Goal: Task Accomplishment & Management: Manage account settings

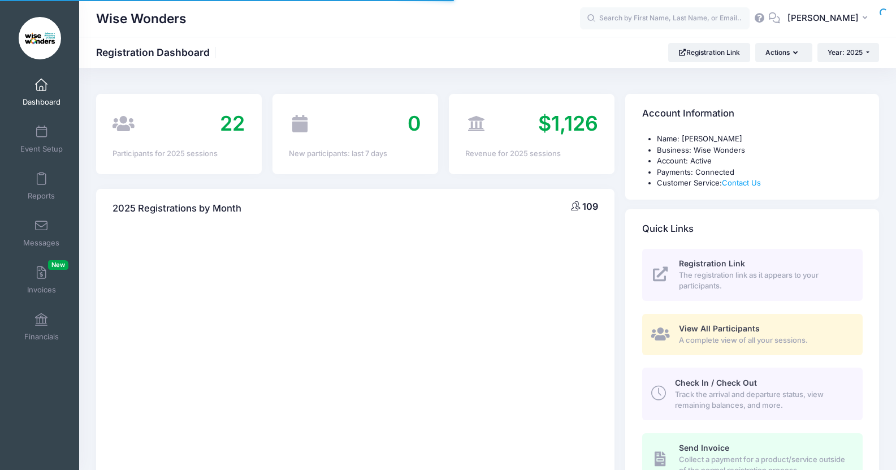
select select
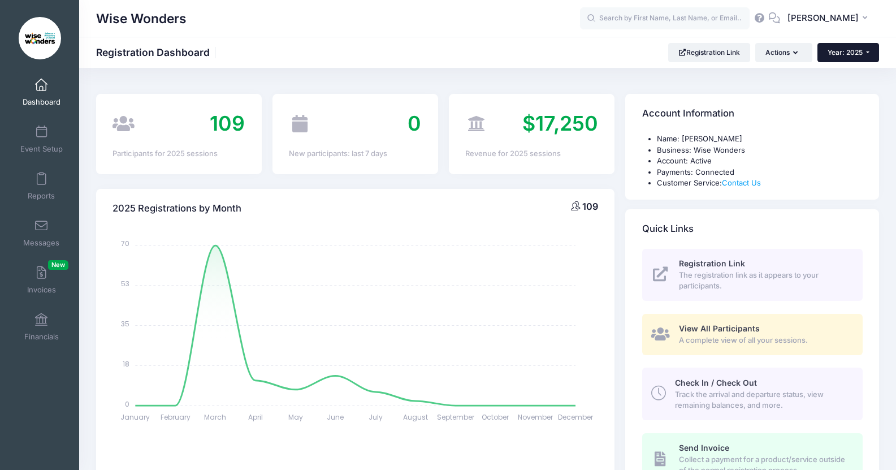
click at [857, 50] on span "Year: 2025" at bounding box center [845, 52] width 35 height 8
click at [846, 91] on link "Year: 2024" at bounding box center [855, 88] width 74 height 15
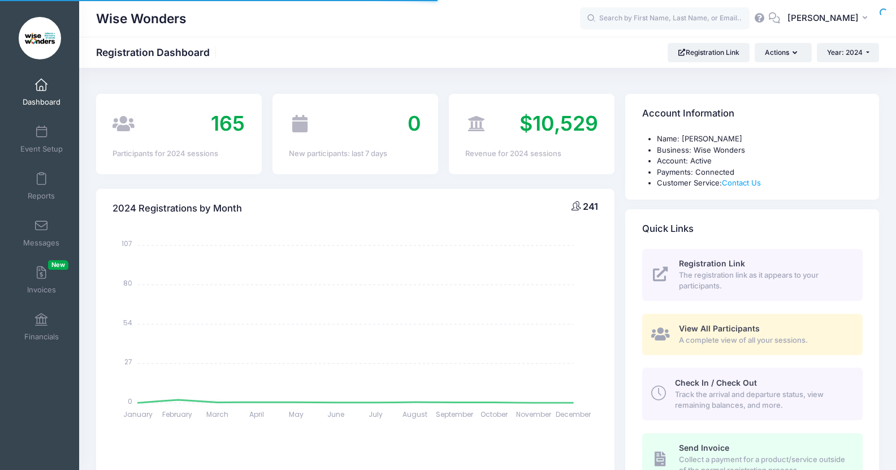
select select
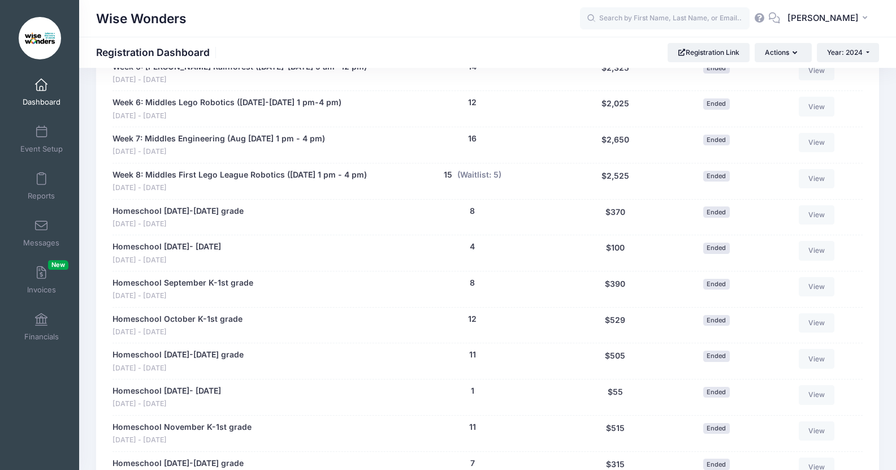
scroll to position [880, 0]
click at [165, 206] on link "Homeschool [DATE]-[DATE] grade" at bounding box center [178, 212] width 131 height 12
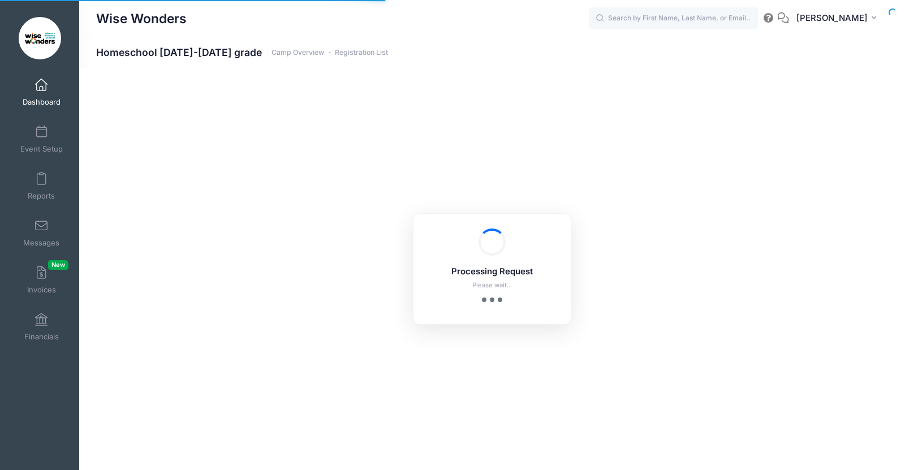
select select "10"
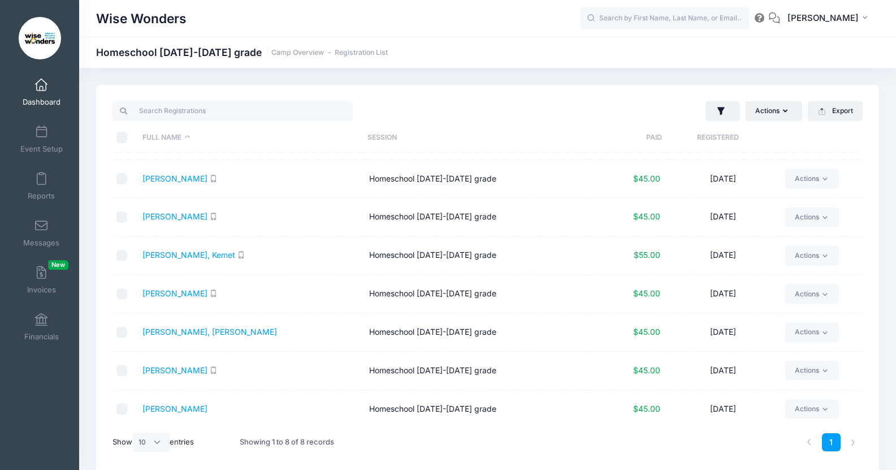
scroll to position [34, 0]
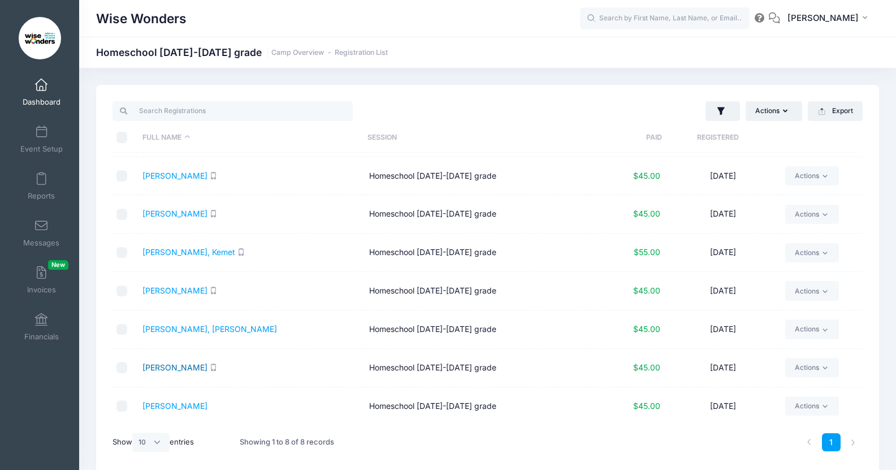
click at [157, 365] on link "[PERSON_NAME]" at bounding box center [175, 368] width 65 height 10
click at [172, 364] on link "[PERSON_NAME]" at bounding box center [175, 368] width 65 height 10
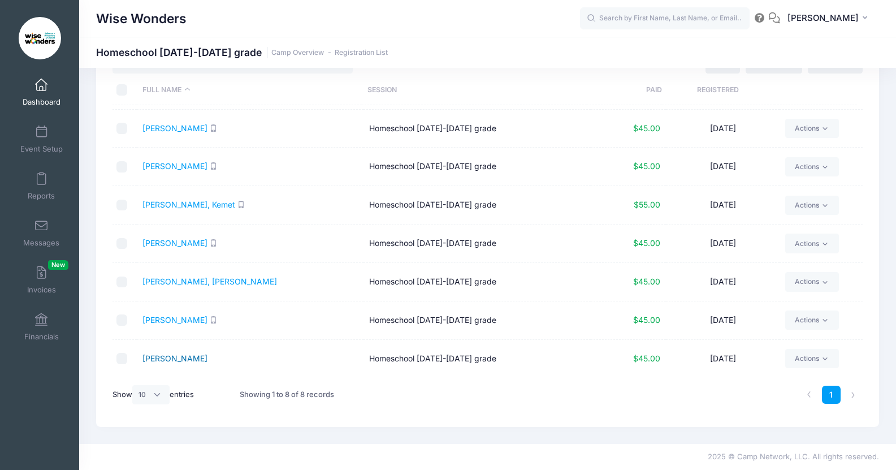
click at [168, 361] on link "Stewart, Julie" at bounding box center [175, 358] width 65 height 10
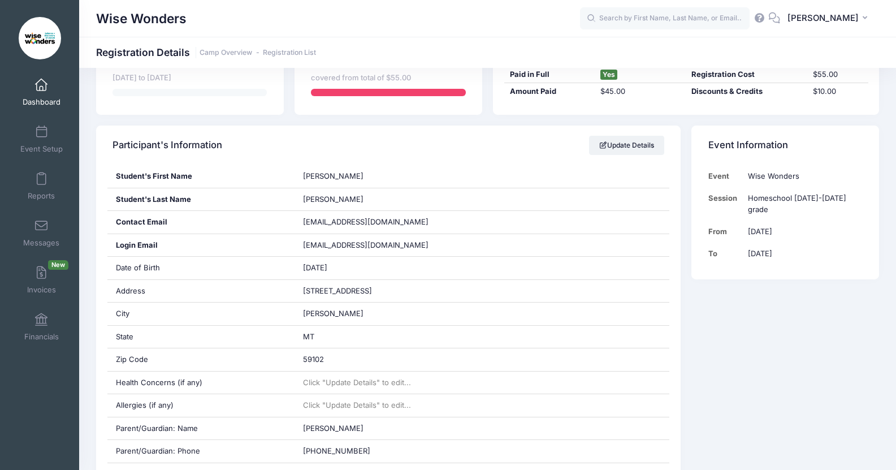
scroll to position [144, 0]
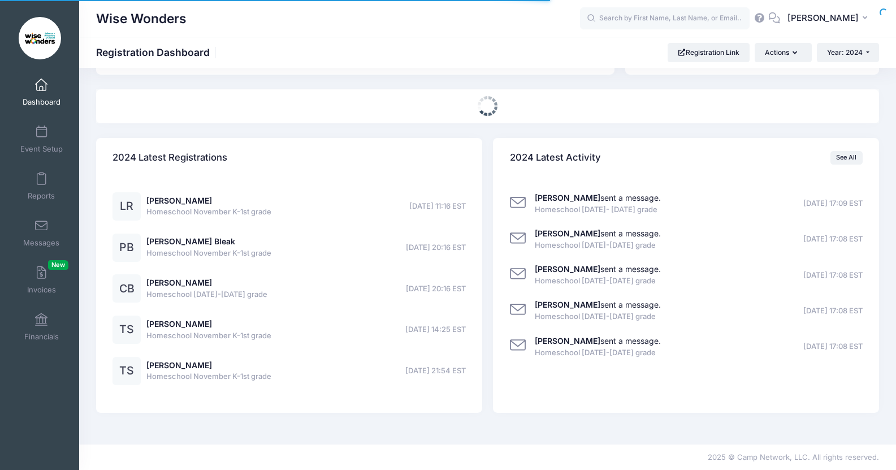
scroll to position [480, 0]
select select
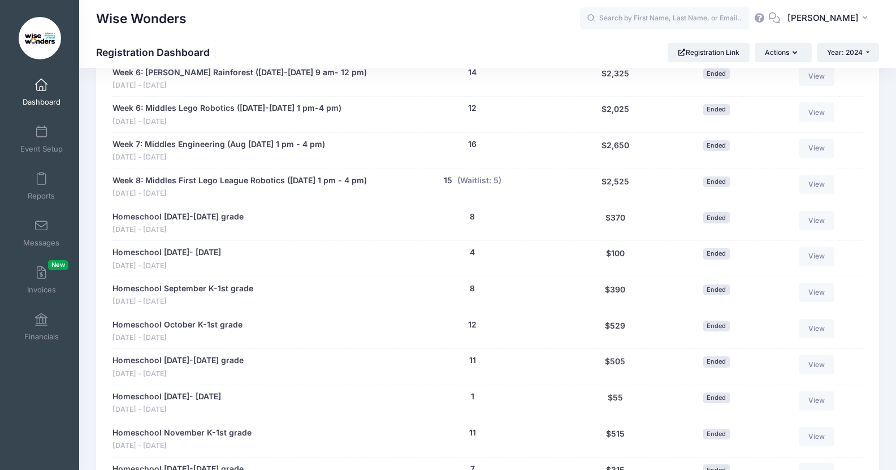
scroll to position [875, 0]
click at [161, 247] on link "Homeschool September 5th- 8th" at bounding box center [167, 253] width 109 height 12
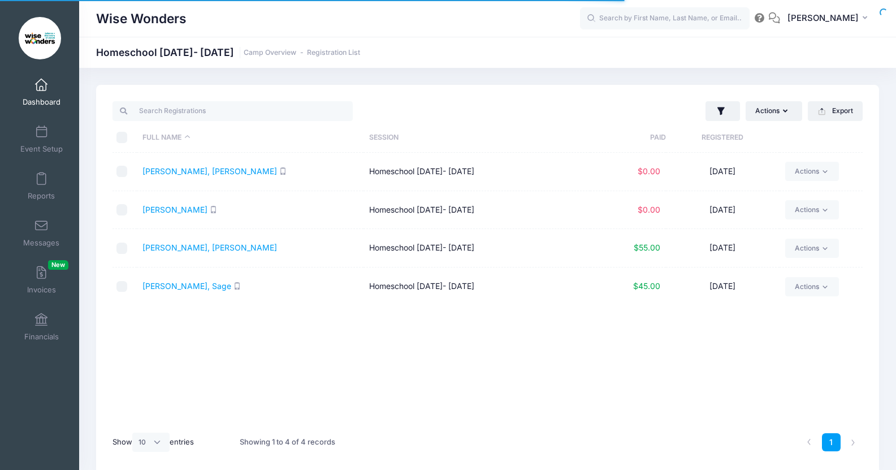
select select "10"
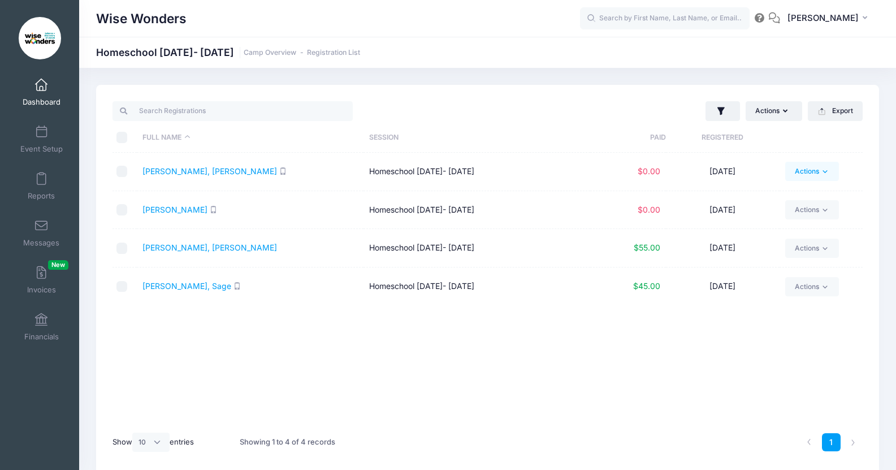
click at [828, 170] on icon at bounding box center [825, 171] width 8 height 8
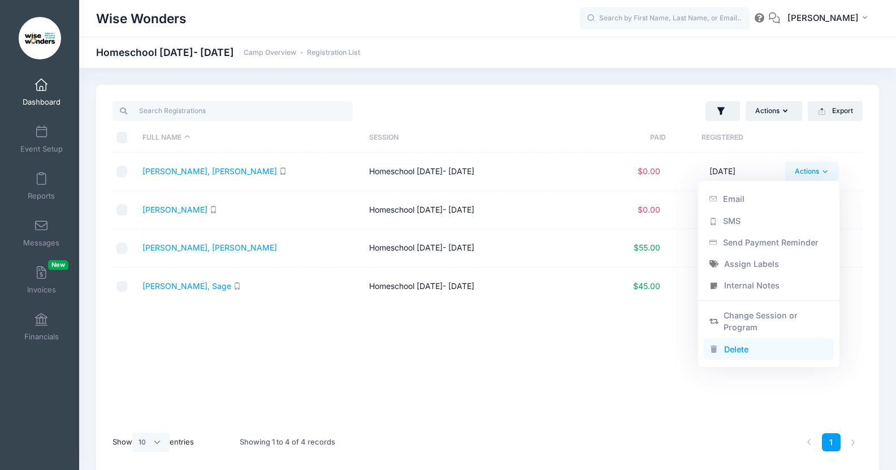
click at [749, 343] on link "Delete" at bounding box center [769, 348] width 131 height 21
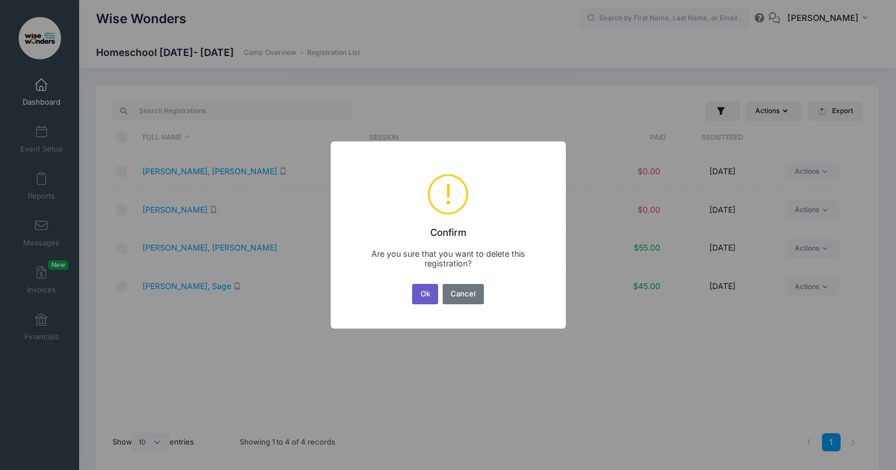
click at [429, 290] on button "Ok" at bounding box center [425, 294] width 26 height 20
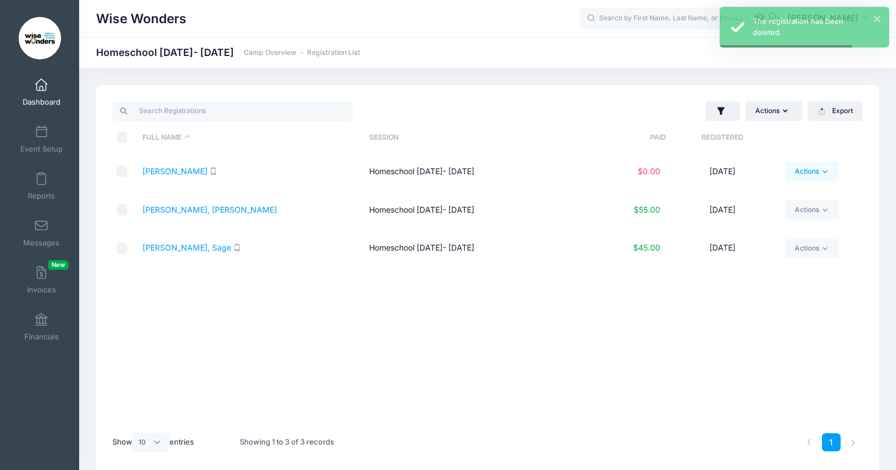
click at [807, 174] on link "Actions" at bounding box center [813, 171] width 54 height 19
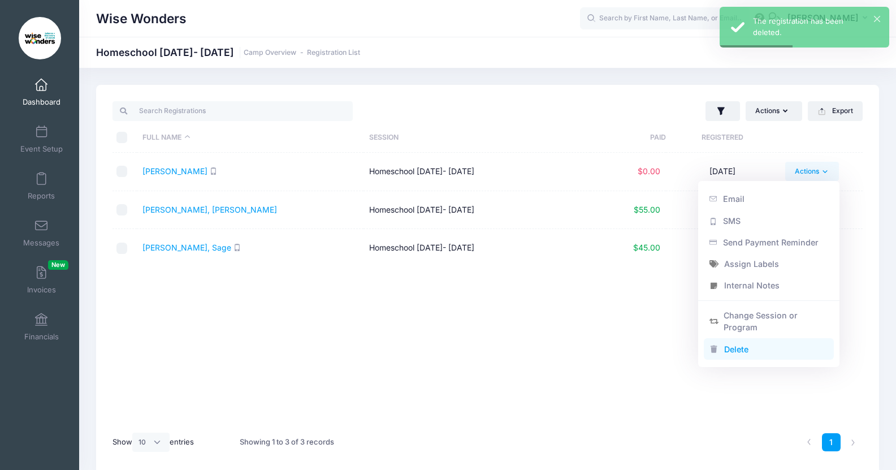
click at [747, 347] on link "Delete" at bounding box center [769, 348] width 131 height 21
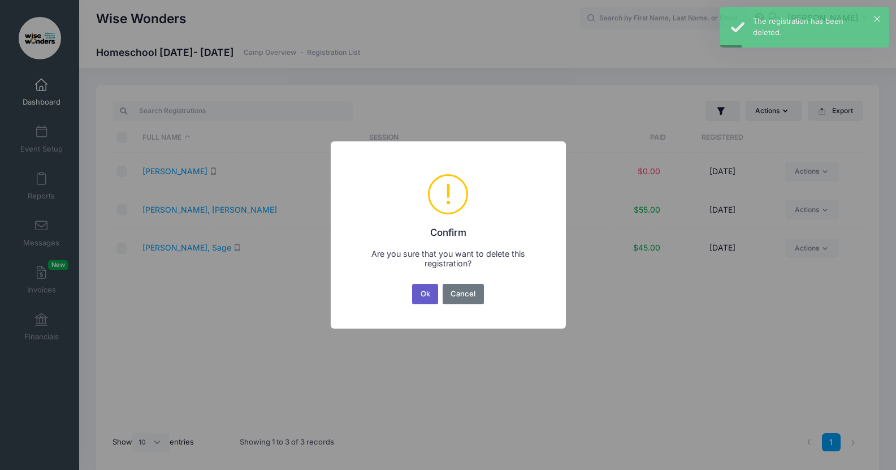
click at [425, 295] on button "Ok" at bounding box center [425, 294] width 26 height 20
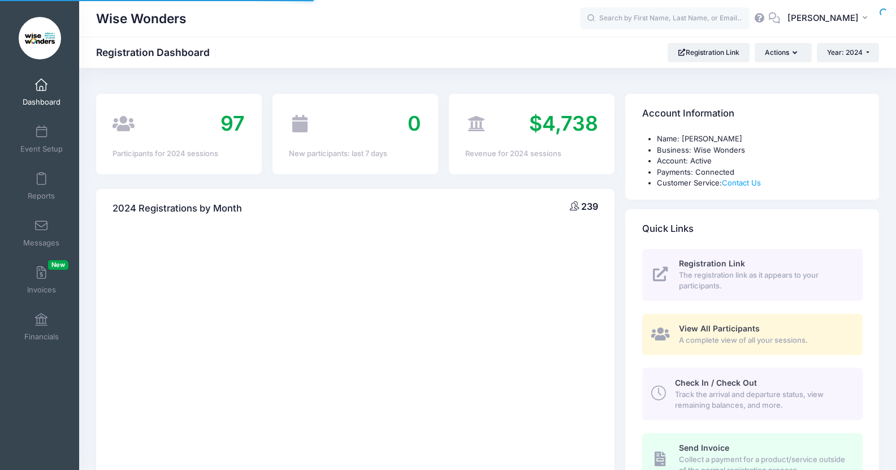
select select
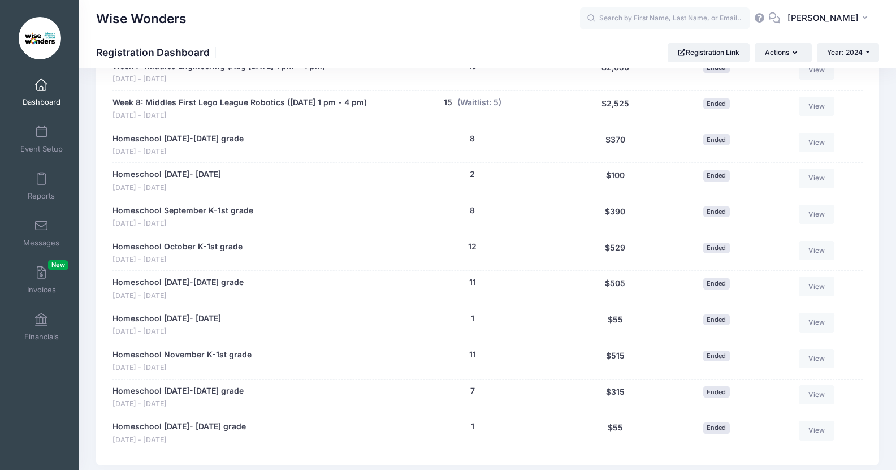
scroll to position [955, 0]
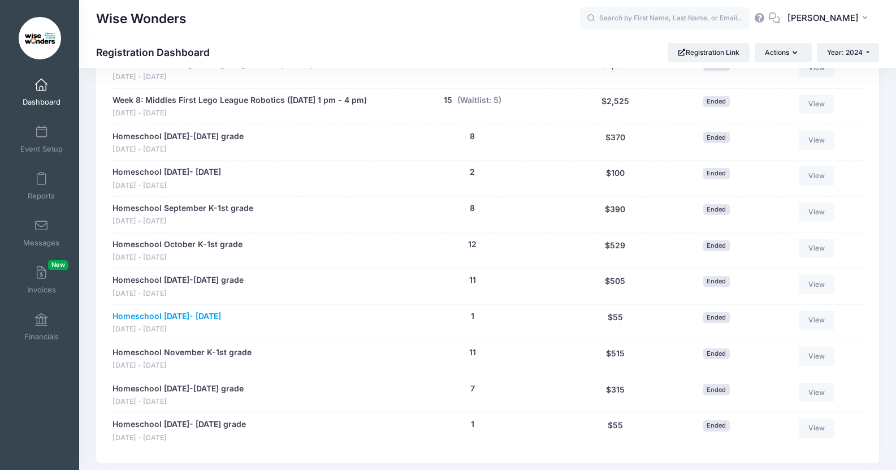
click at [167, 310] on link "Homeschool [DATE]- [DATE]" at bounding box center [167, 316] width 109 height 12
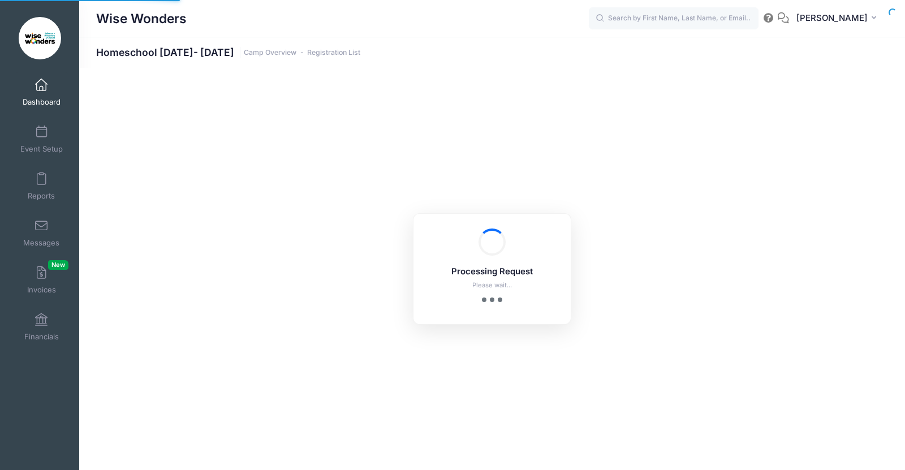
select select "10"
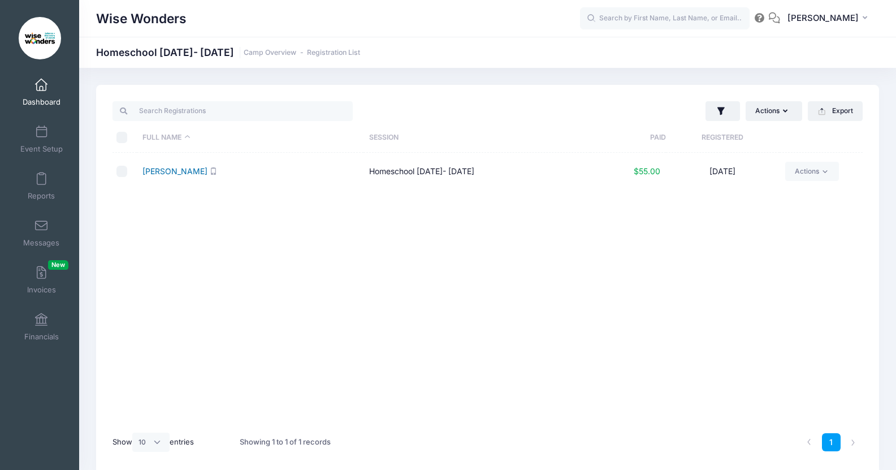
click at [167, 170] on link "[PERSON_NAME]" at bounding box center [175, 171] width 65 height 10
